Goal: Download file/media

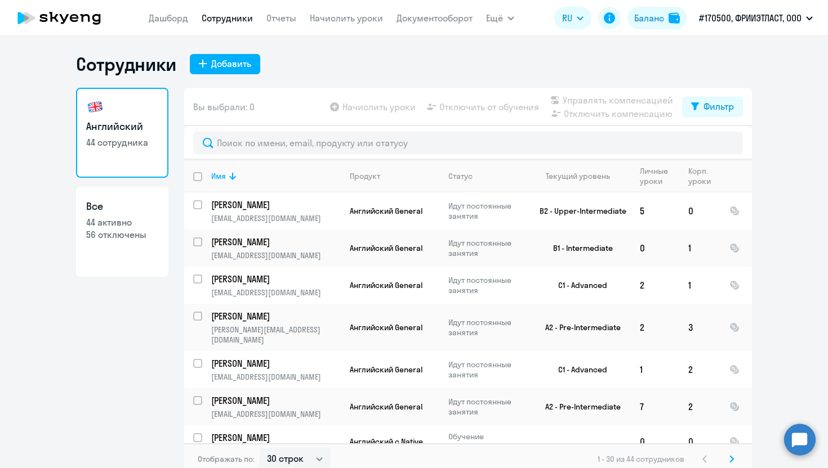
select select "30"
click at [286, 20] on link "Отчеты" at bounding box center [281, 17] width 30 height 11
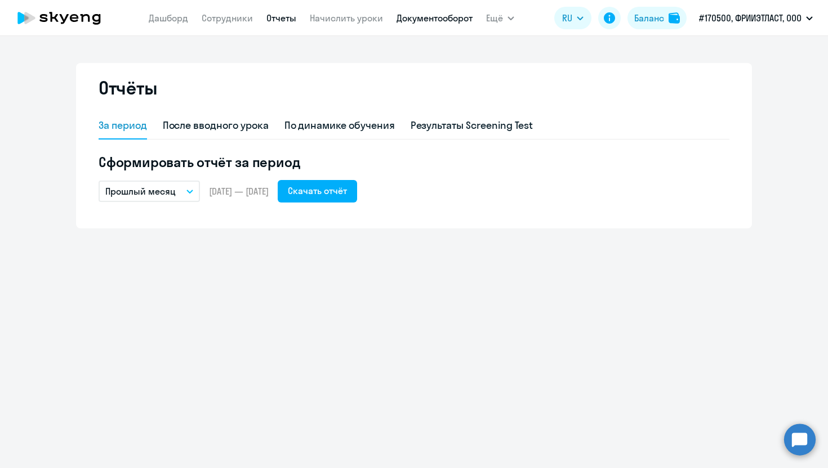
click at [423, 16] on link "Документооборот" at bounding box center [434, 17] width 76 height 11
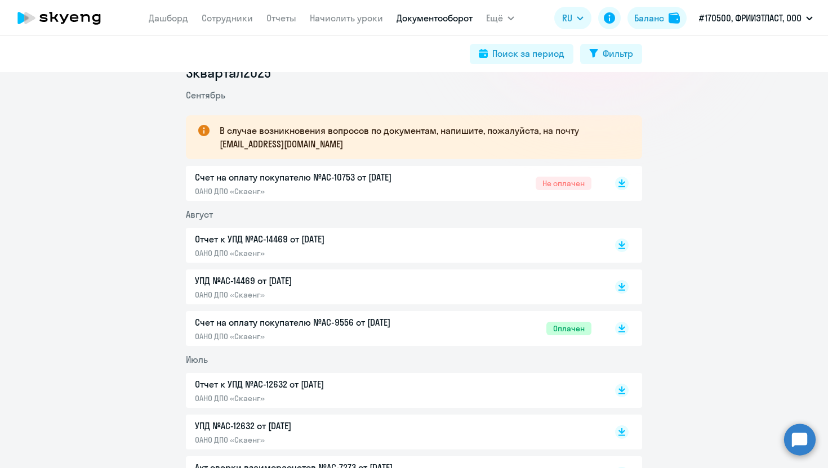
scroll to position [163, 0]
click at [622, 248] on rect at bounding box center [622, 246] width 14 height 14
click at [622, 287] on icon at bounding box center [621, 286] width 7 height 6
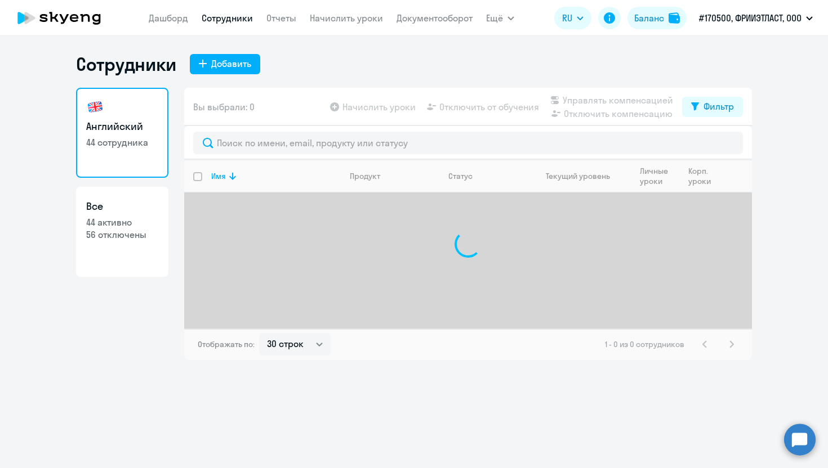
select select "30"
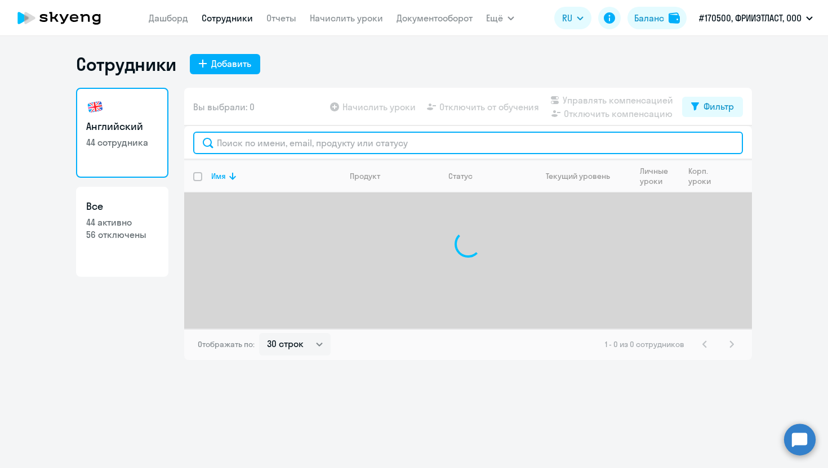
click at [334, 146] on input "text" at bounding box center [467, 143] width 549 height 23
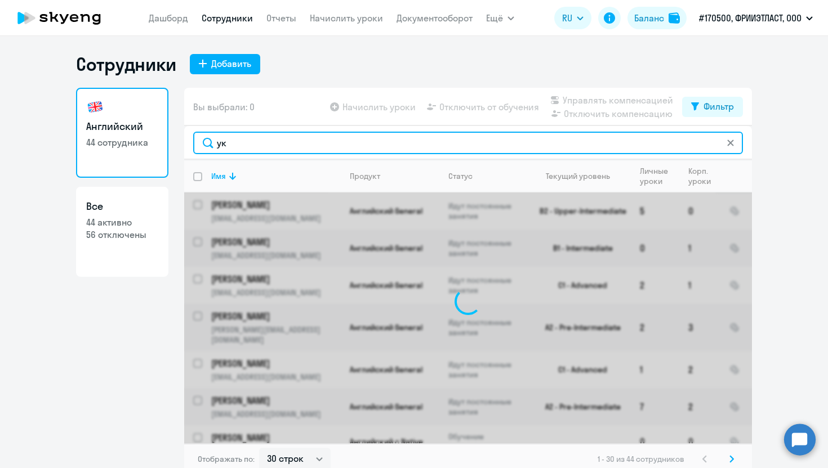
type input "у"
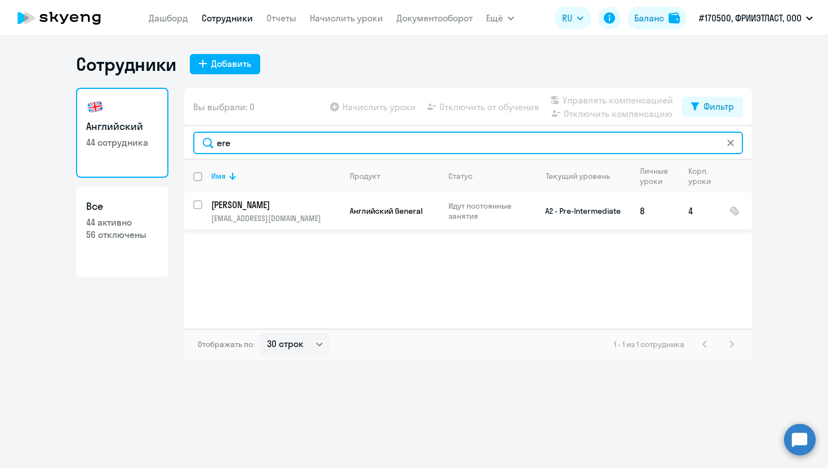
type input "ere"
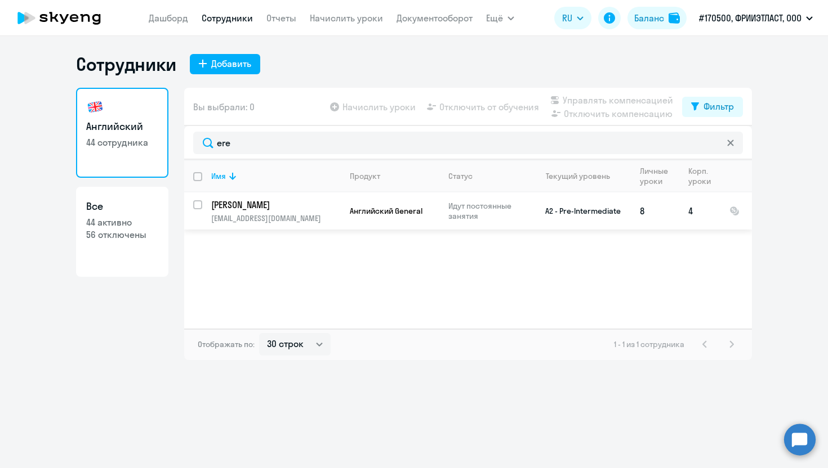
click at [196, 205] on input "select row 37590365" at bounding box center [204, 211] width 23 height 23
checkbox input "true"
